Goal: Navigation & Orientation: Find specific page/section

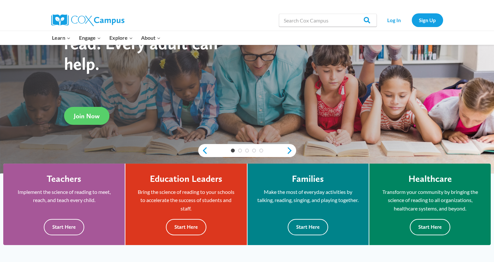
scroll to position [98, 0]
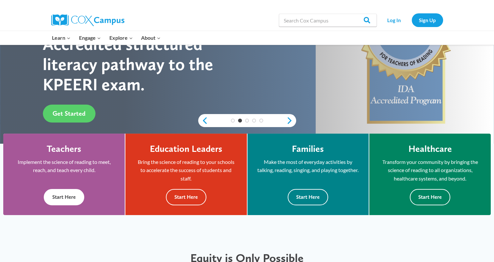
click at [60, 200] on button "Start Here" at bounding box center [64, 197] width 40 height 16
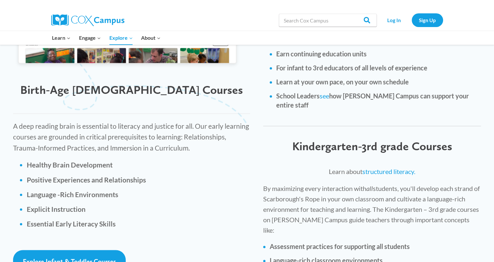
scroll to position [848, 0]
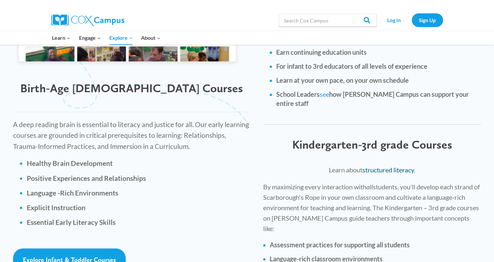
click at [390, 166] on link "structured literacy." at bounding box center [388, 170] width 53 height 8
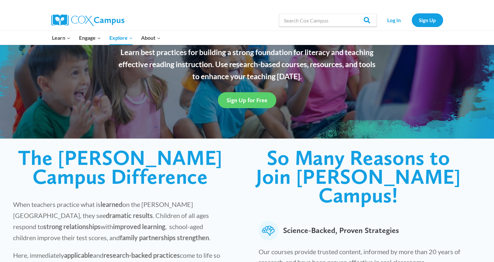
scroll to position [65, 0]
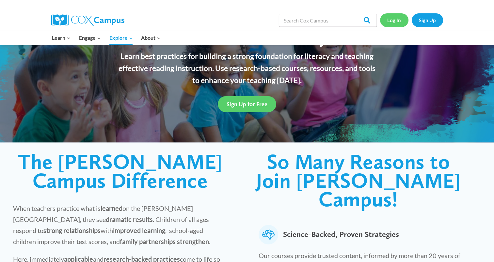
click at [393, 21] on link "Log In" at bounding box center [394, 19] width 28 height 13
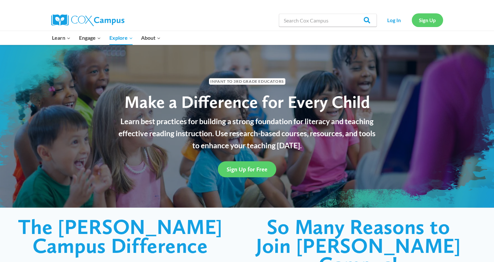
click at [430, 23] on link "Sign Up" at bounding box center [426, 19] width 31 height 13
